Goal: Browse casually: Explore the website without a specific task or goal

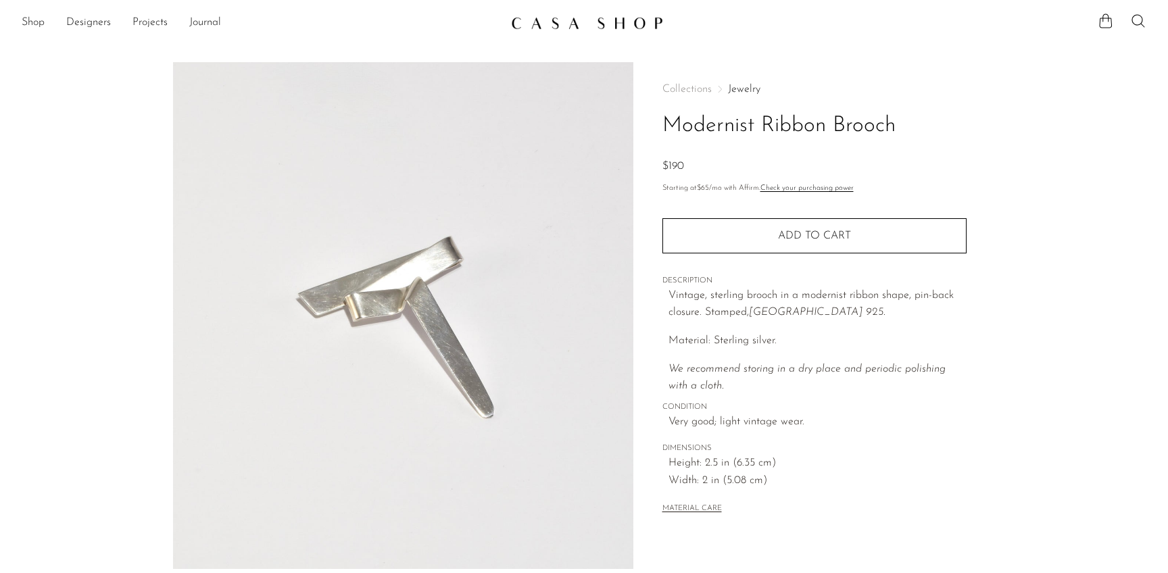
click at [733, 90] on link "Jewelry" at bounding box center [744, 89] width 32 height 11
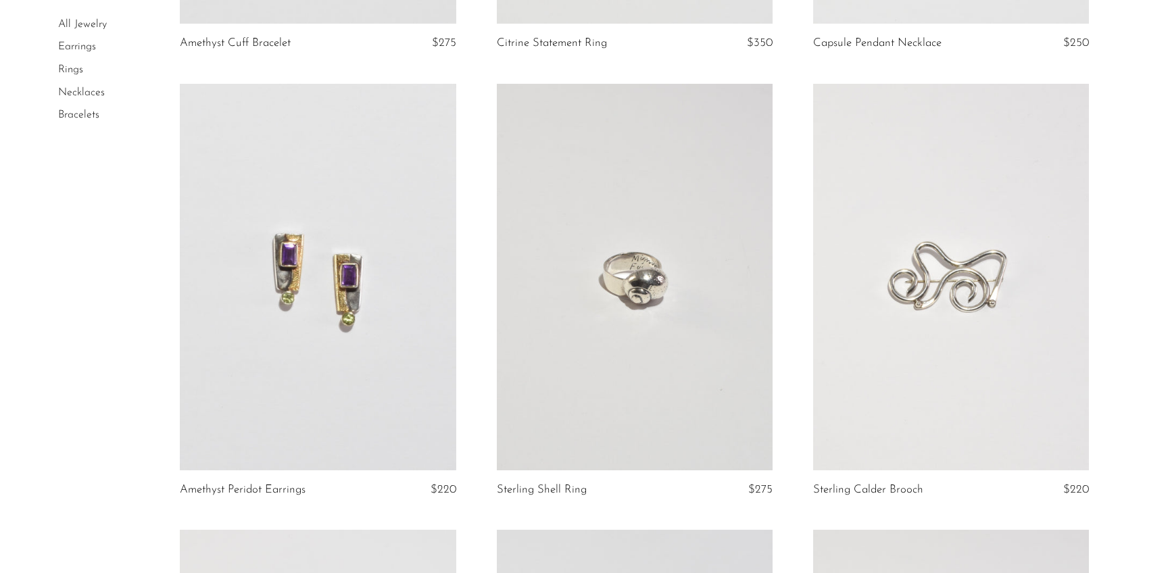
scroll to position [487, 0]
click at [656, 320] on link at bounding box center [635, 276] width 276 height 387
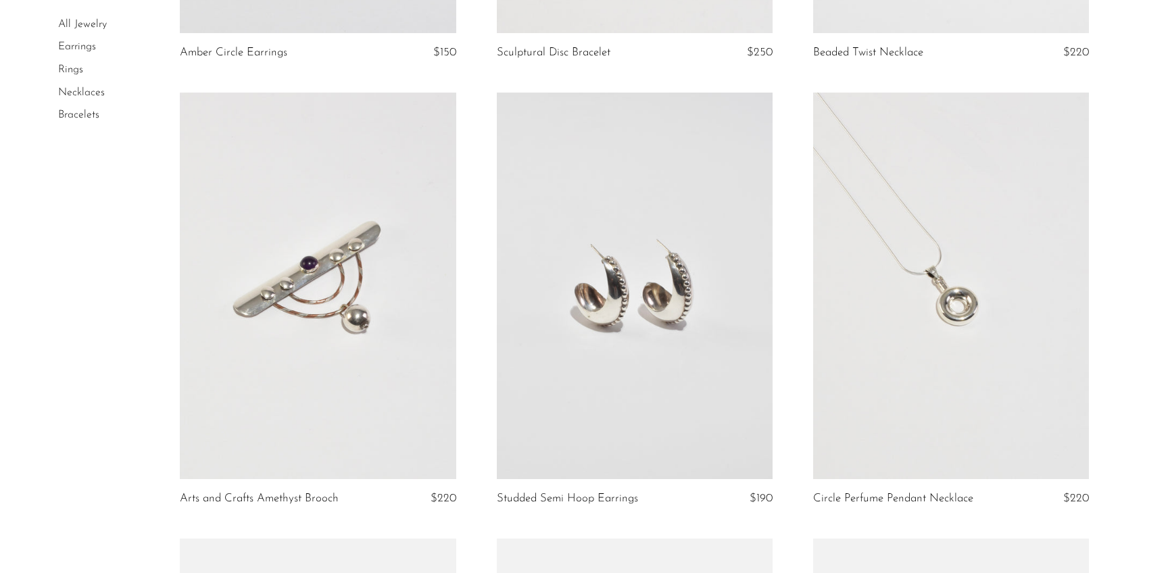
scroll to position [2723, 0]
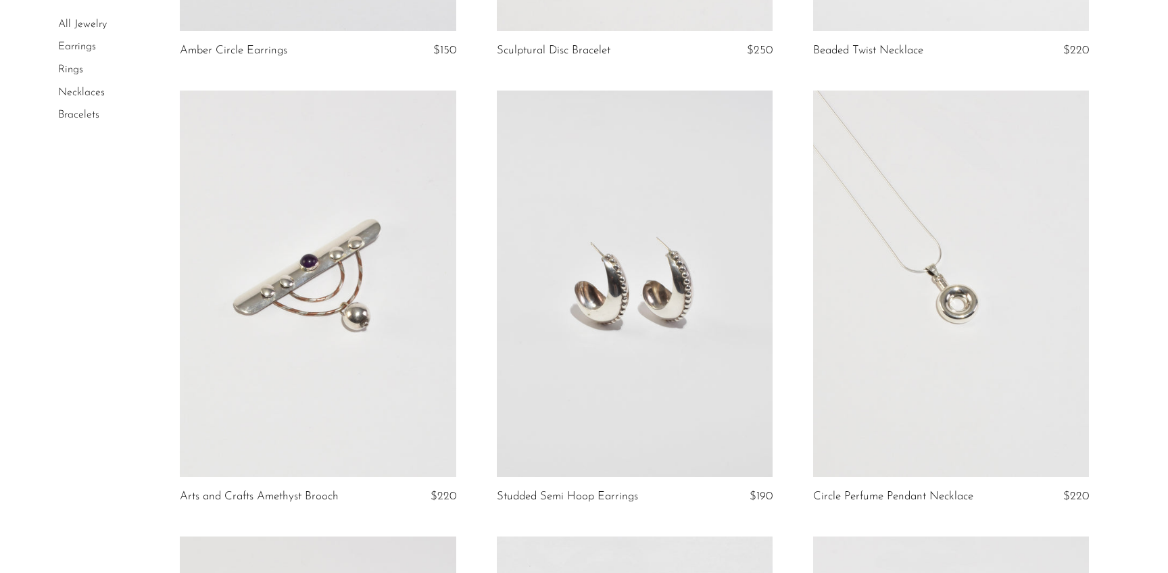
click at [670, 276] on link at bounding box center [635, 284] width 276 height 387
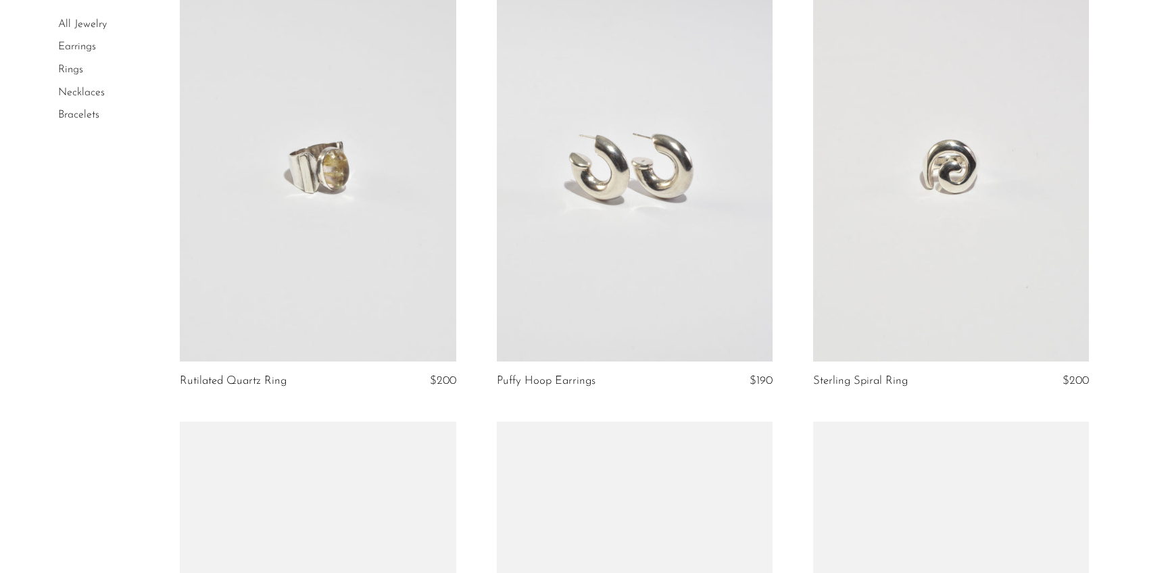
scroll to position [3736, 0]
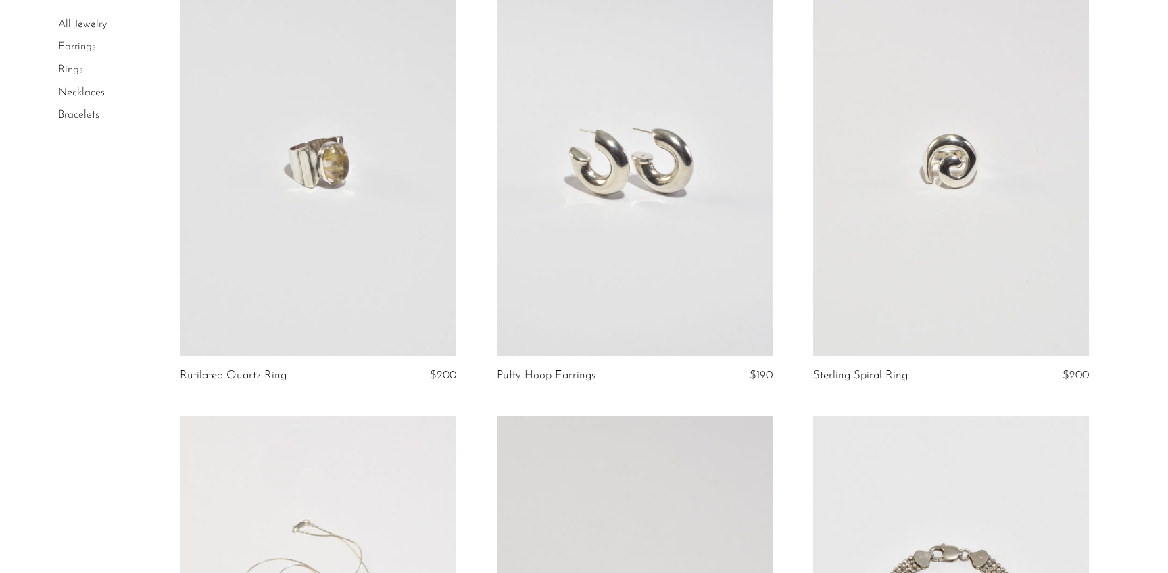
click at [746, 268] on link at bounding box center [635, 163] width 276 height 387
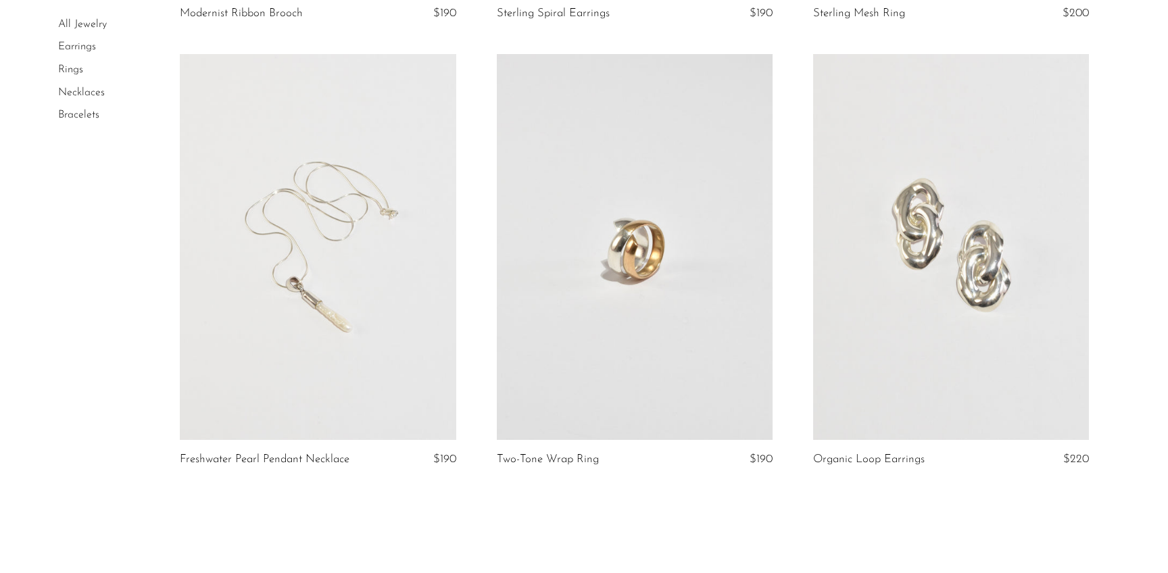
scroll to position [5219, 0]
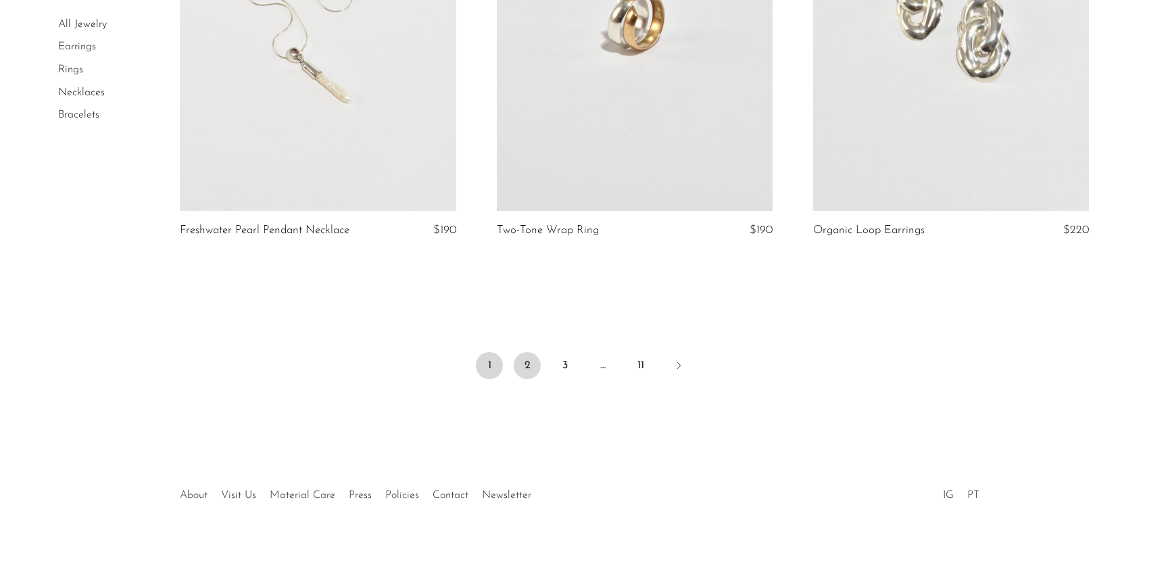
click at [530, 352] on link "2" at bounding box center [527, 365] width 27 height 27
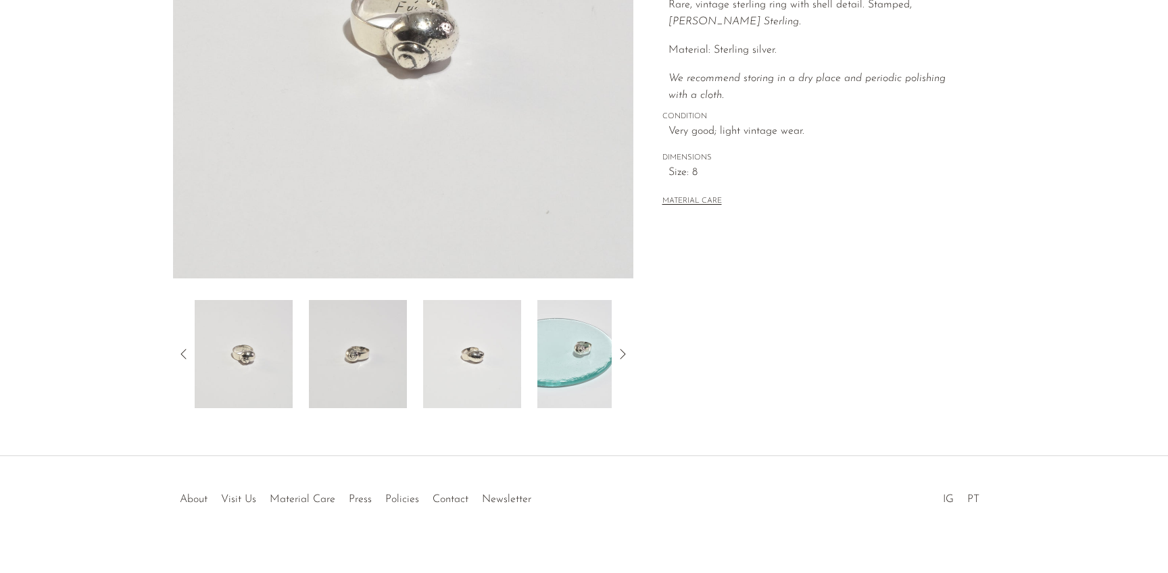
scroll to position [307, 0]
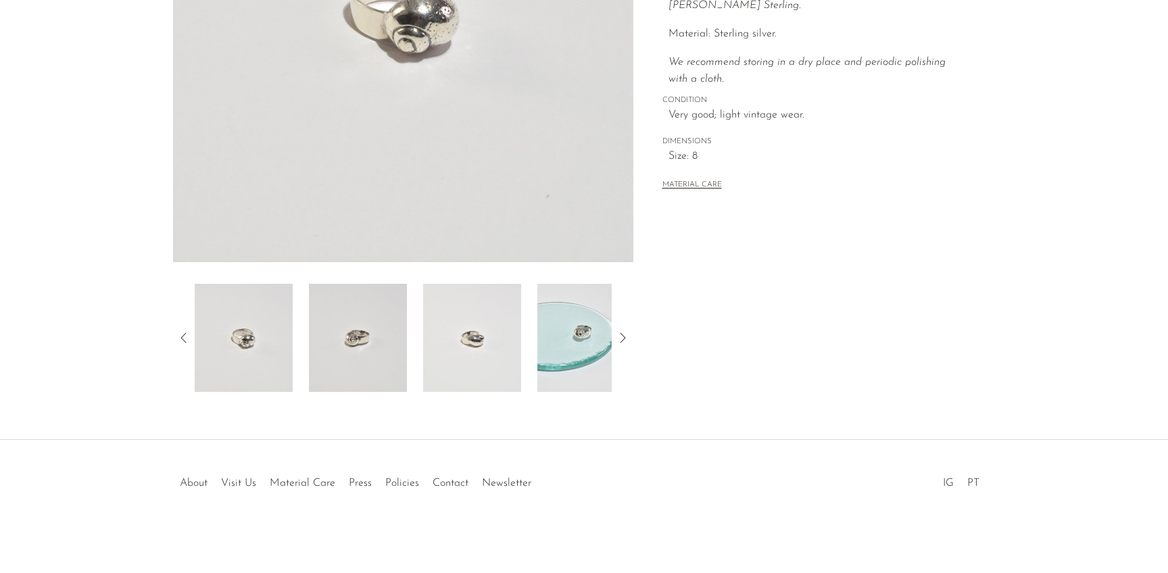
click at [550, 347] on img at bounding box center [586, 338] width 98 height 108
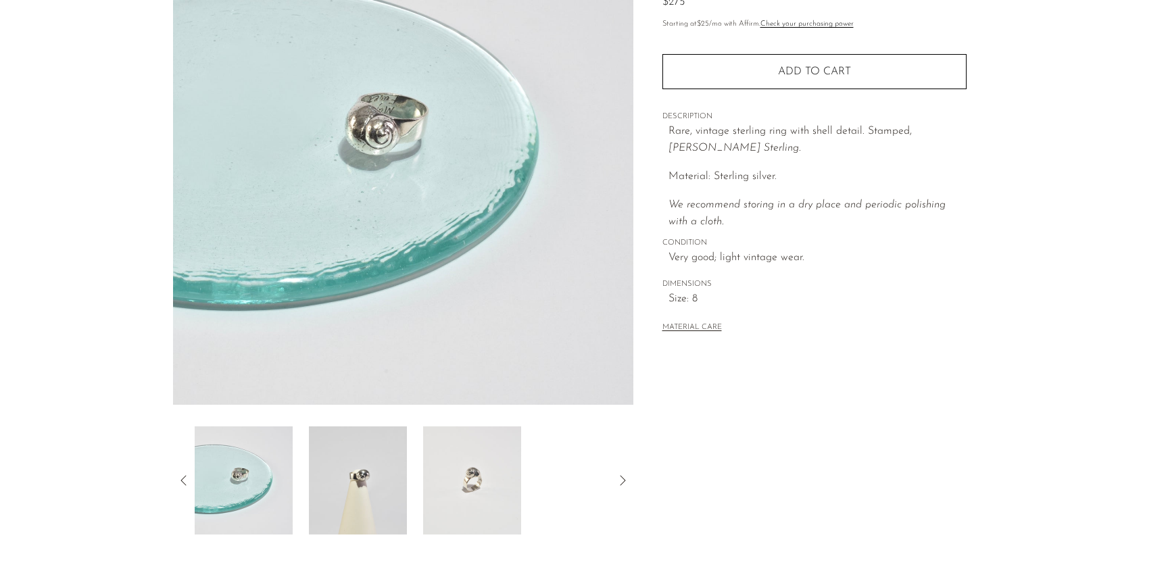
scroll to position [159, 0]
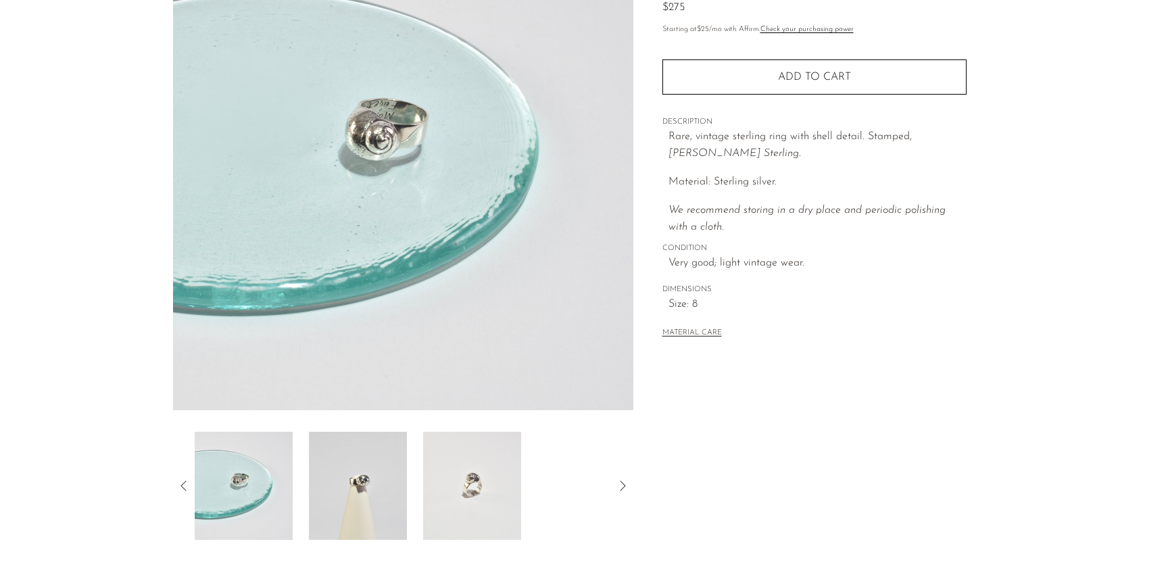
click at [380, 503] on img at bounding box center [358, 486] width 98 height 108
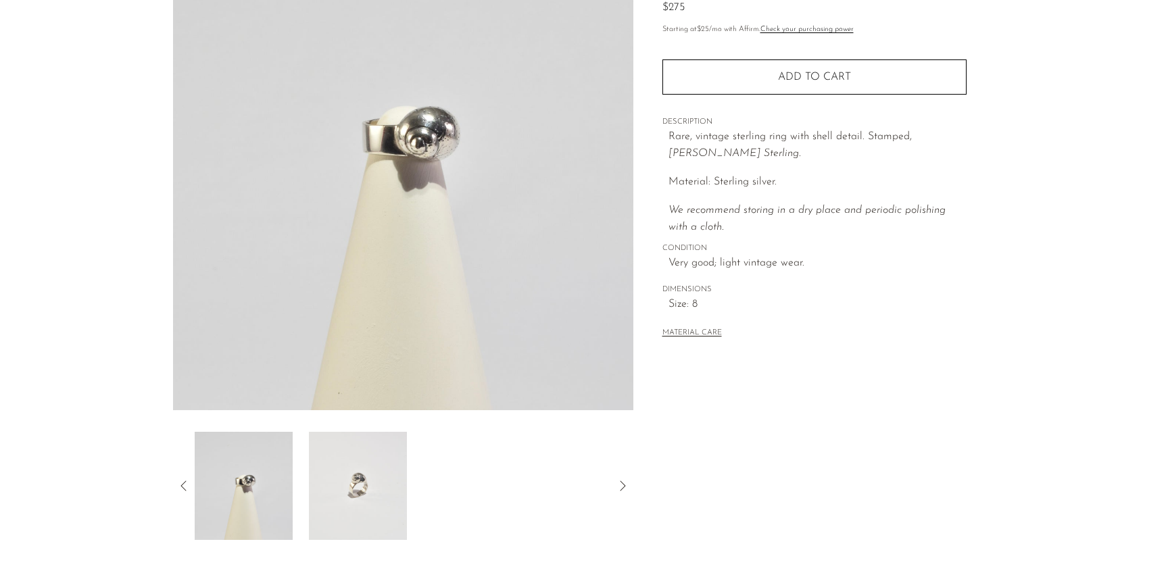
click at [277, 481] on img at bounding box center [244, 486] width 98 height 108
click at [189, 483] on icon at bounding box center [184, 486] width 16 height 16
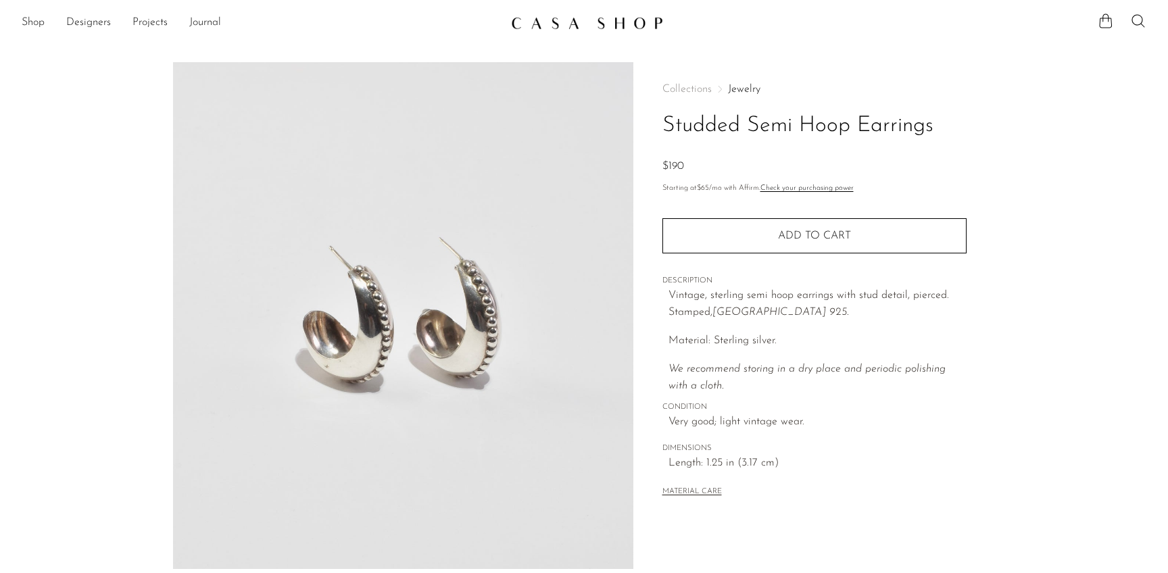
scroll to position [307, 0]
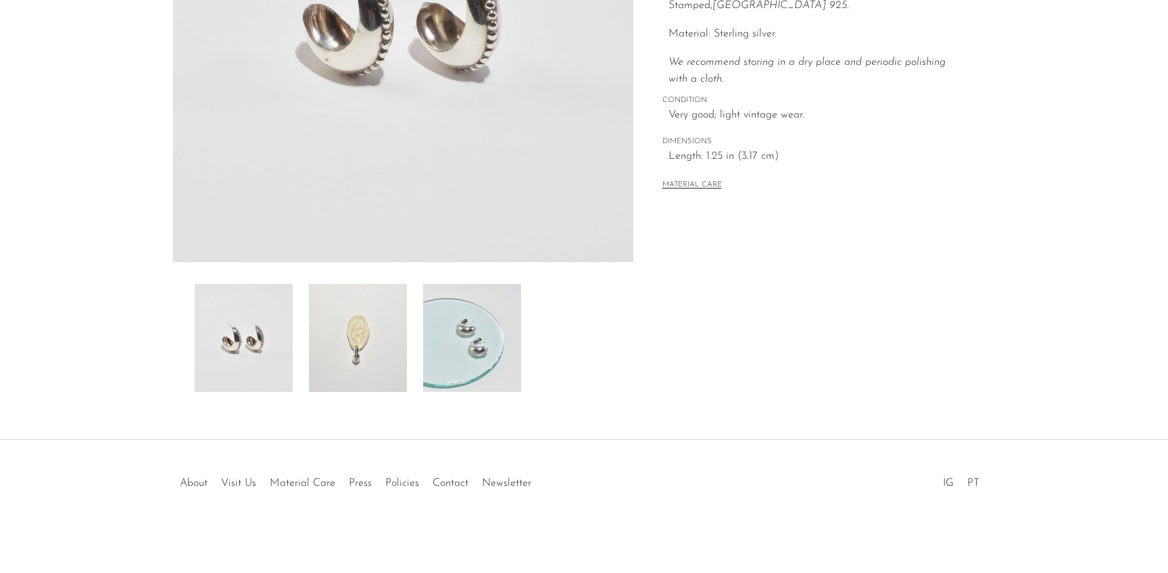
click at [370, 376] on img at bounding box center [358, 338] width 98 height 108
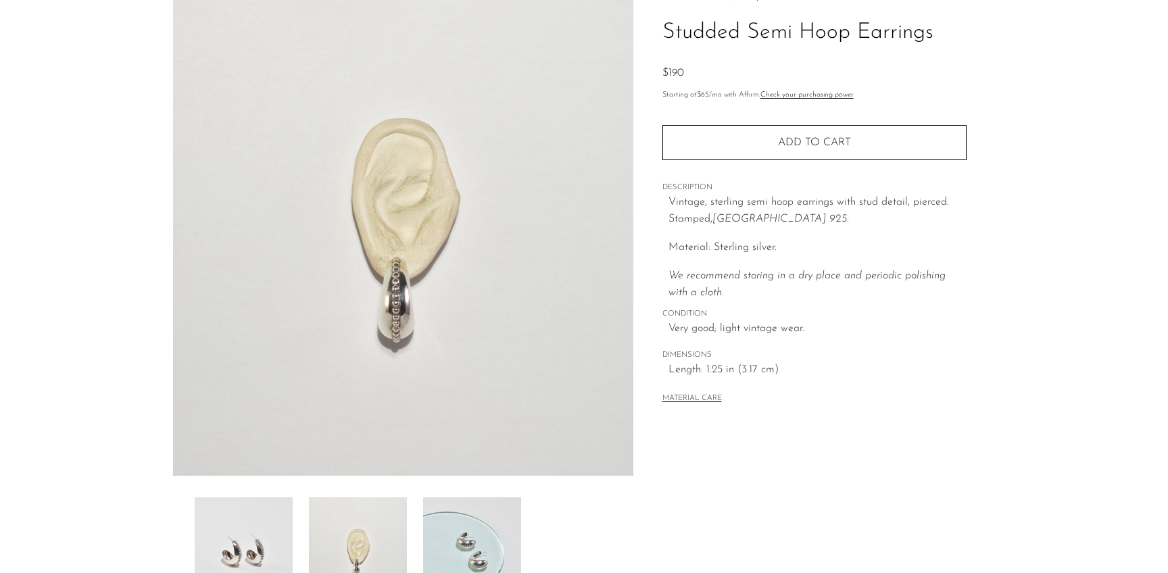
scroll to position [80, 0]
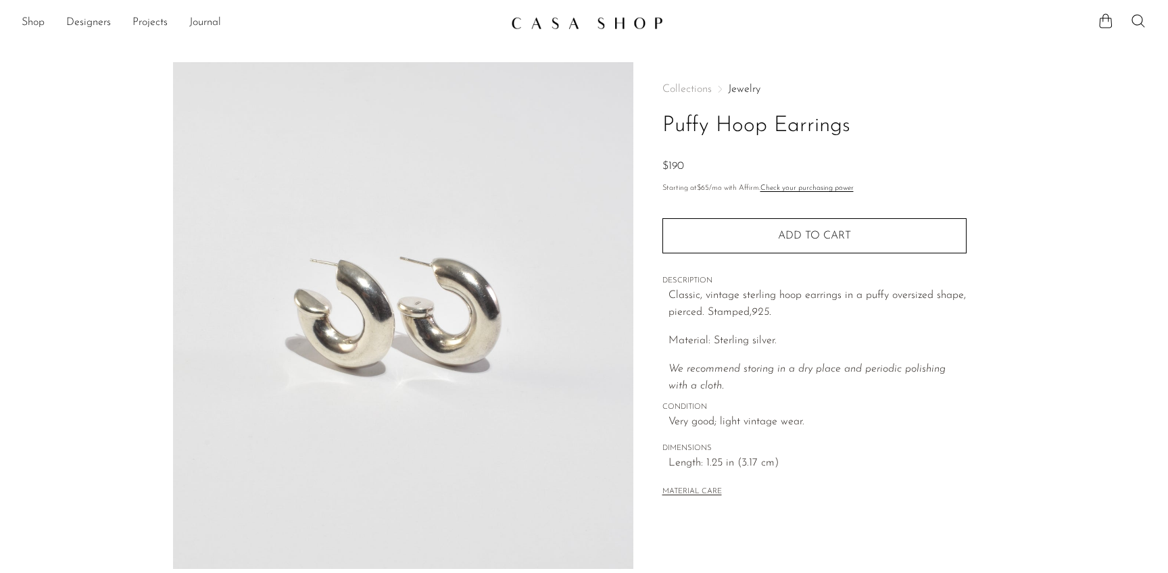
scroll to position [307, 0]
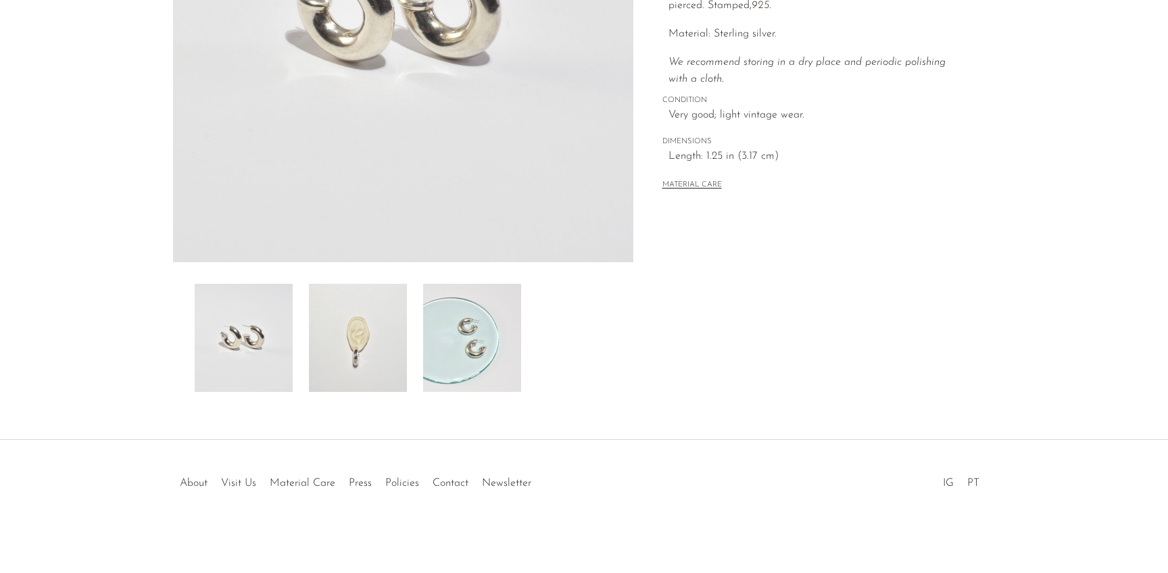
click at [358, 354] on img at bounding box center [358, 338] width 98 height 108
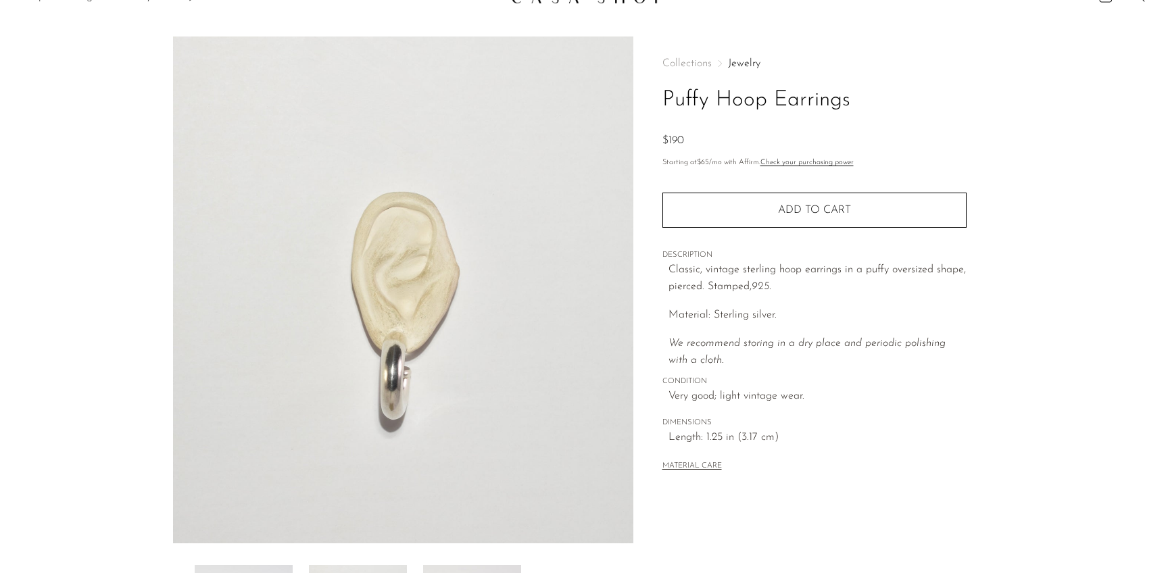
scroll to position [25, 0]
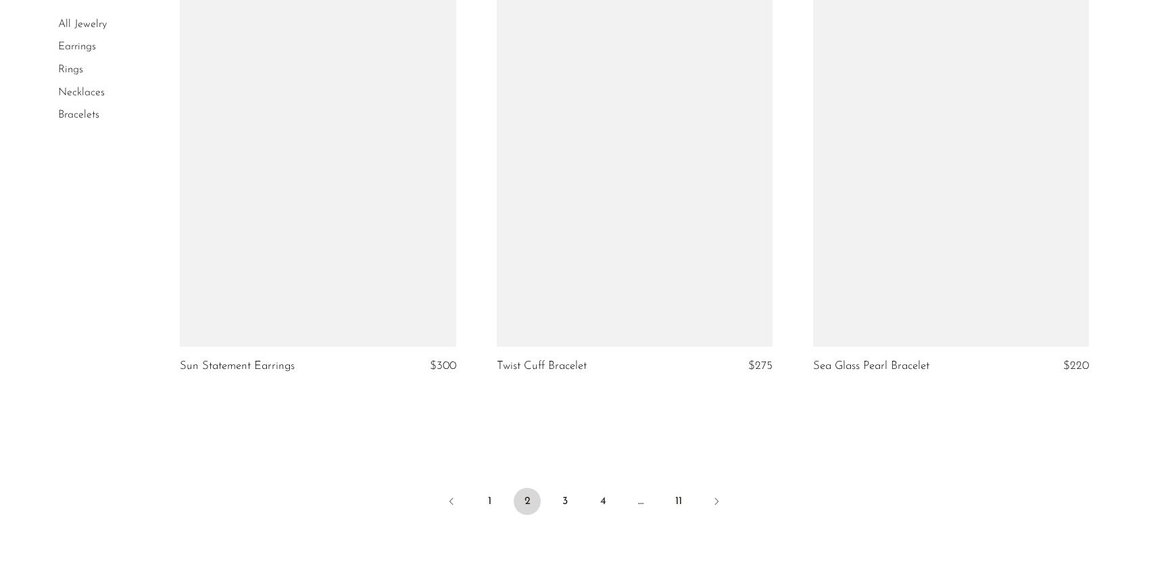
scroll to position [5086, 0]
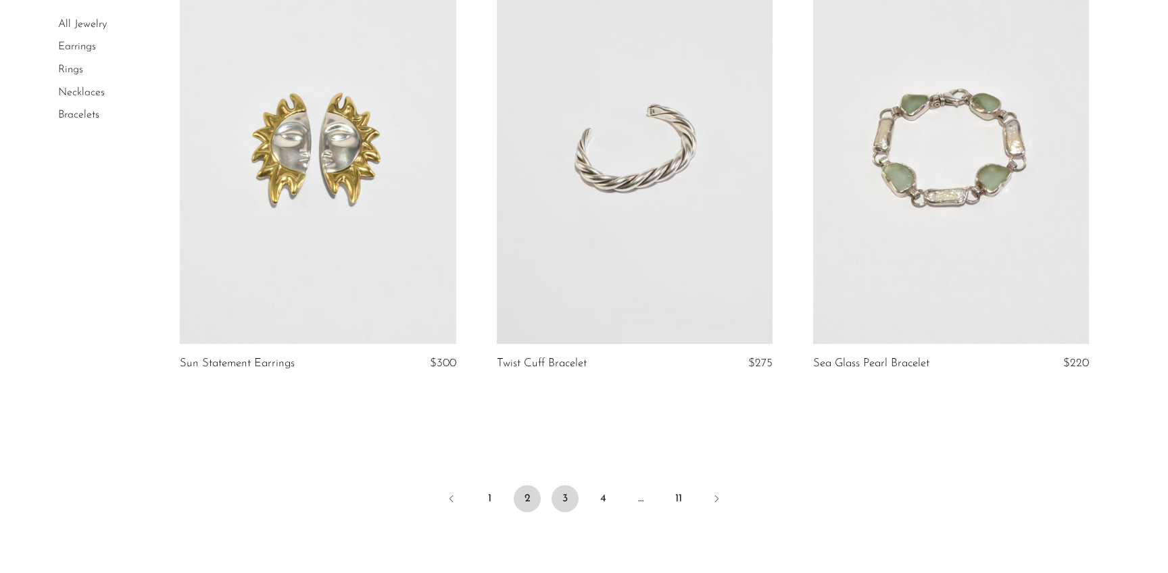
click at [568, 496] on link "3" at bounding box center [564, 498] width 27 height 27
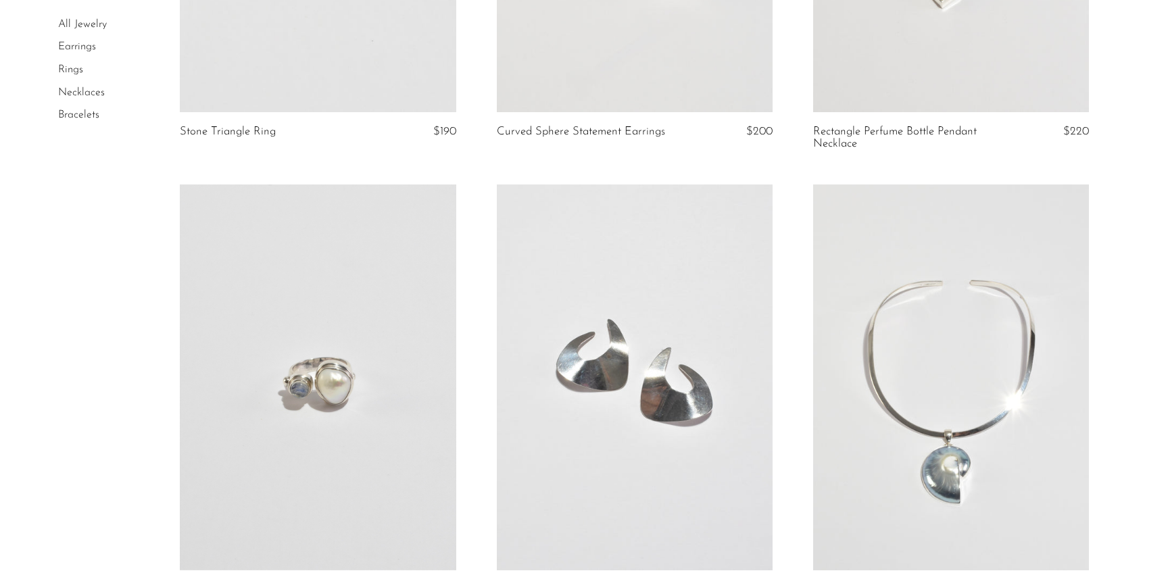
scroll to position [5257, 0]
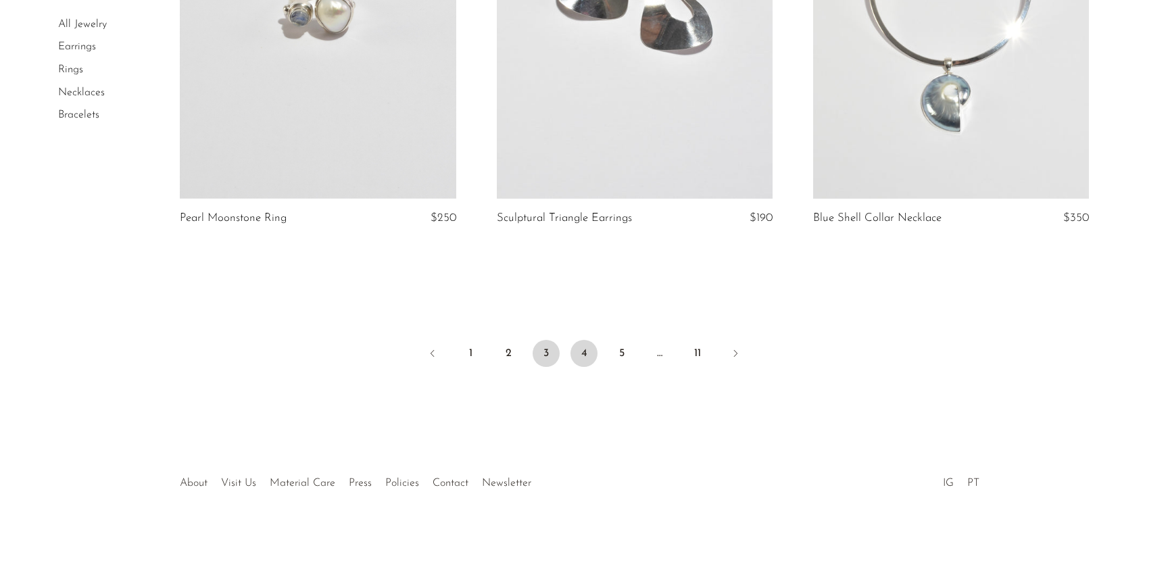
click at [587, 345] on link "4" at bounding box center [583, 353] width 27 height 27
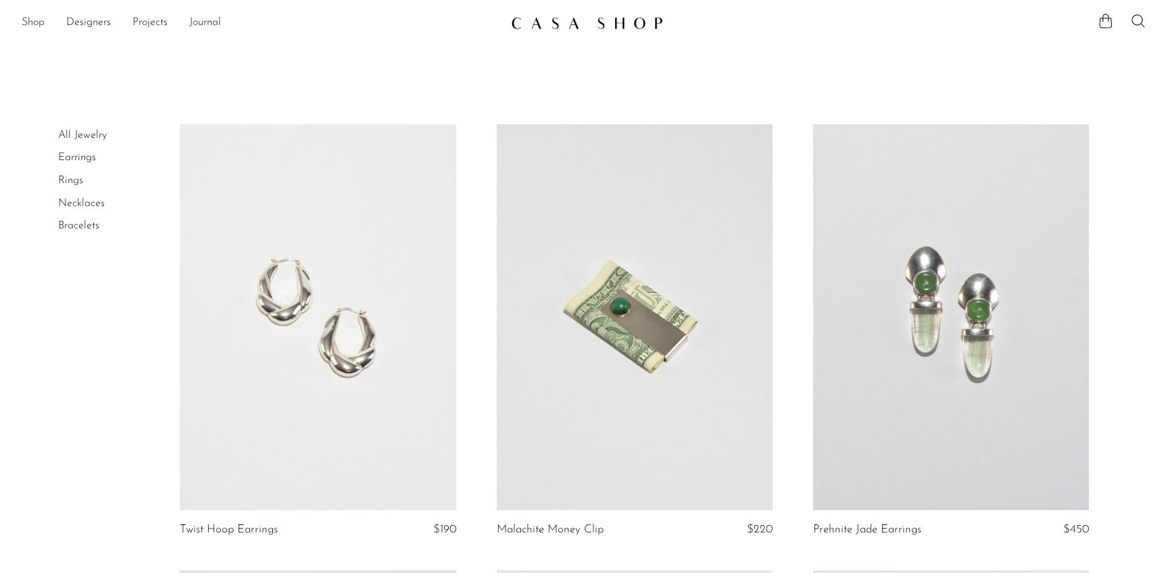
click at [40, 20] on link "Shop" at bounding box center [33, 23] width 23 height 18
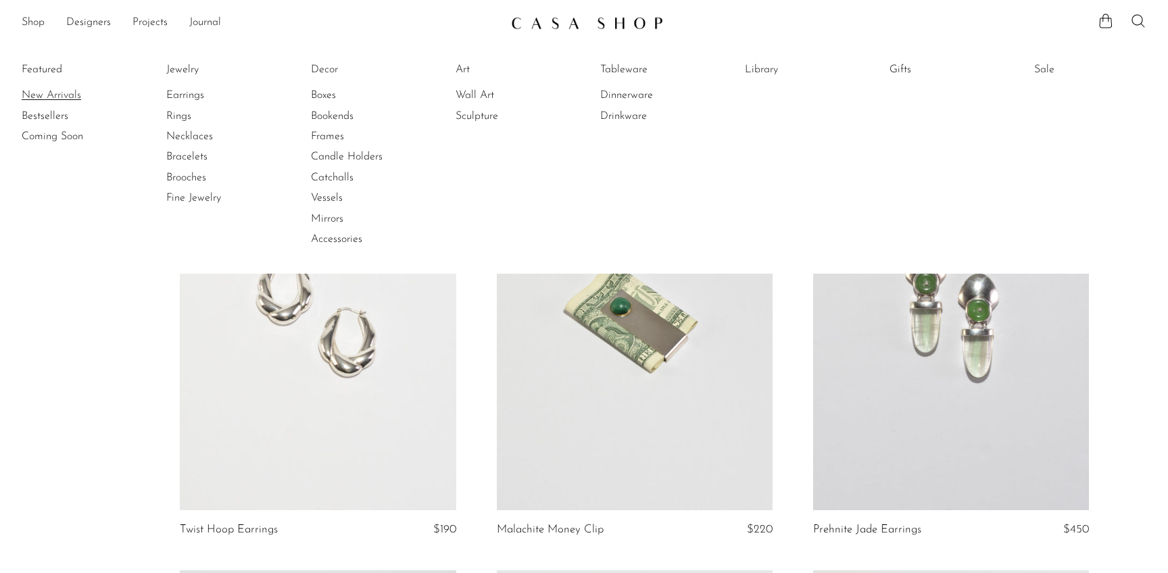
click at [51, 91] on link "New Arrivals" at bounding box center [72, 95] width 101 height 15
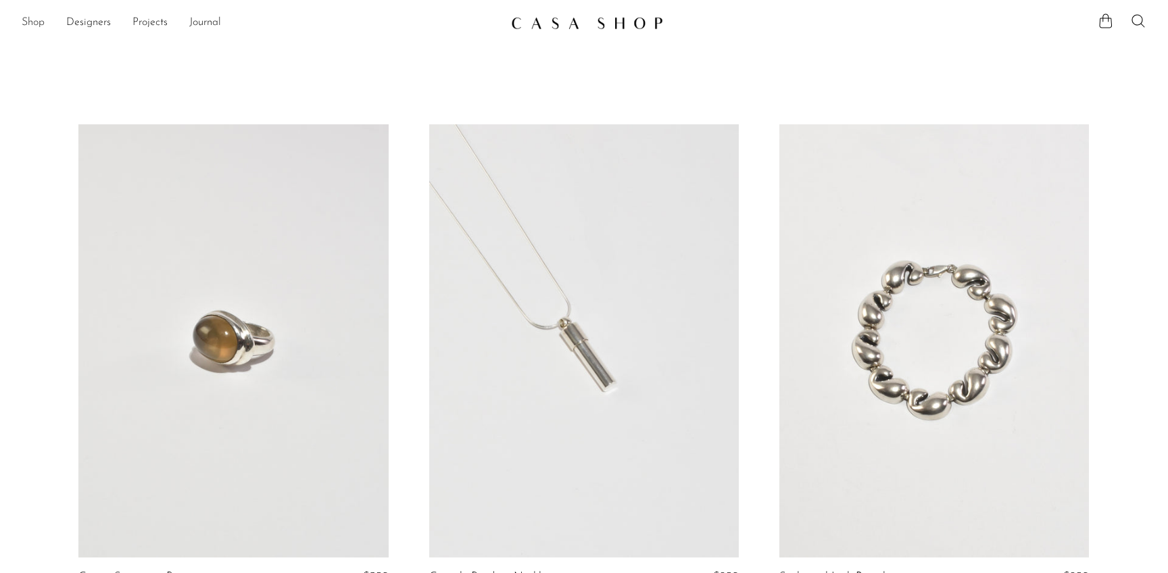
click at [34, 24] on link "Shop" at bounding box center [33, 23] width 23 height 18
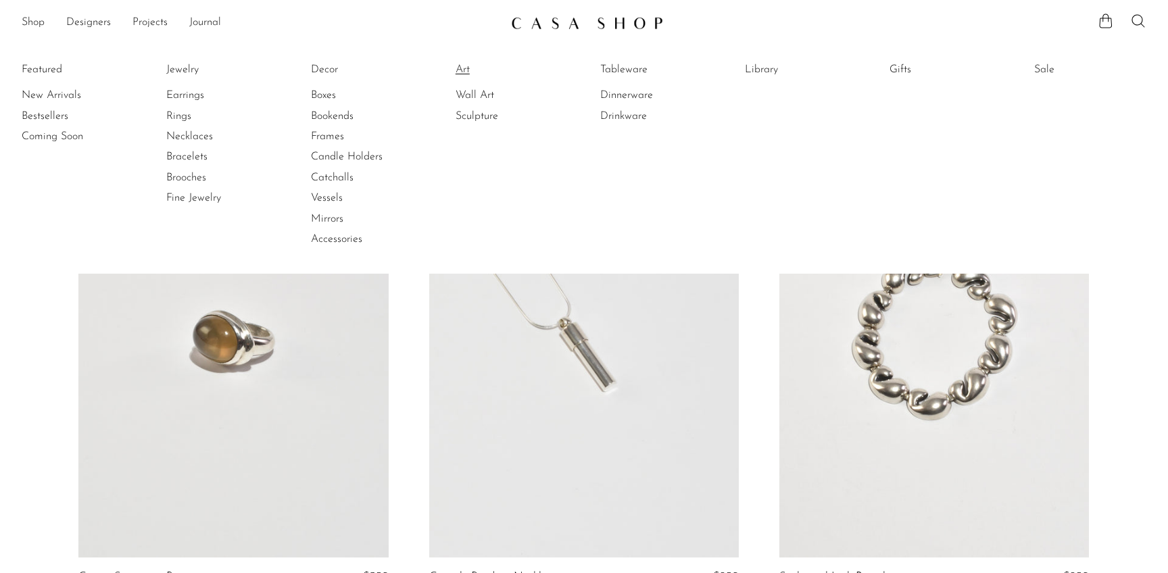
click at [462, 68] on link "Art" at bounding box center [505, 69] width 101 height 15
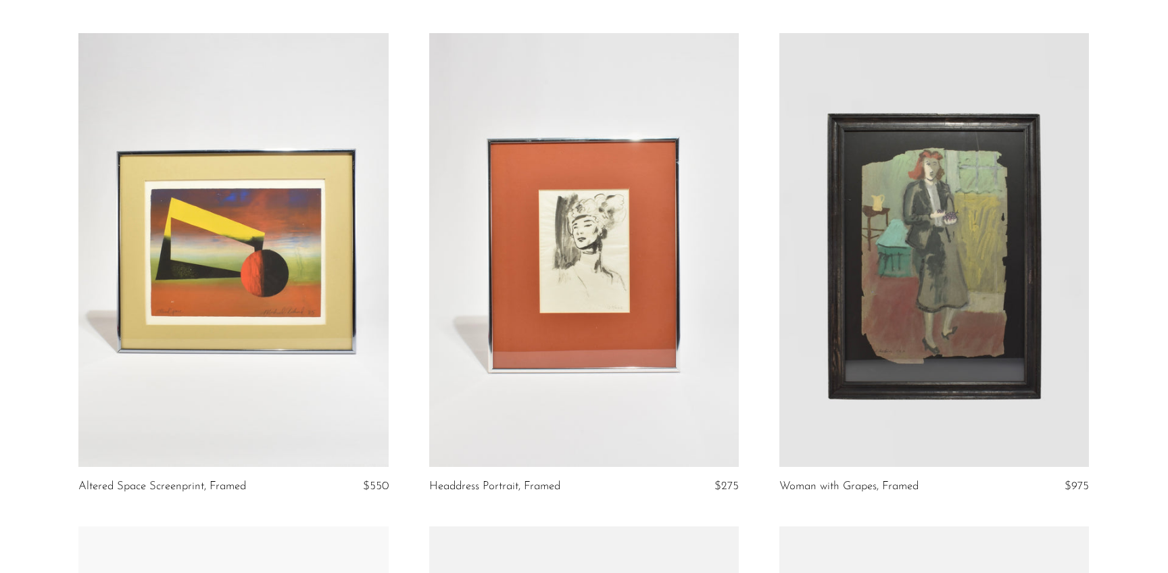
scroll to position [2085, 0]
